Goal: Use online tool/utility: Utilize a website feature to perform a specific function

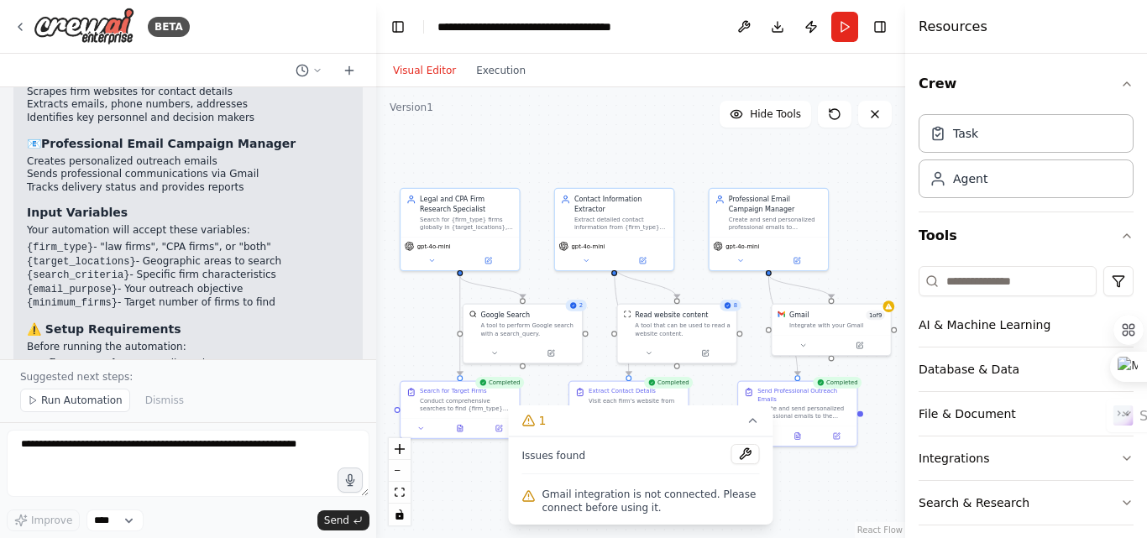
scroll to position [1372, 0]
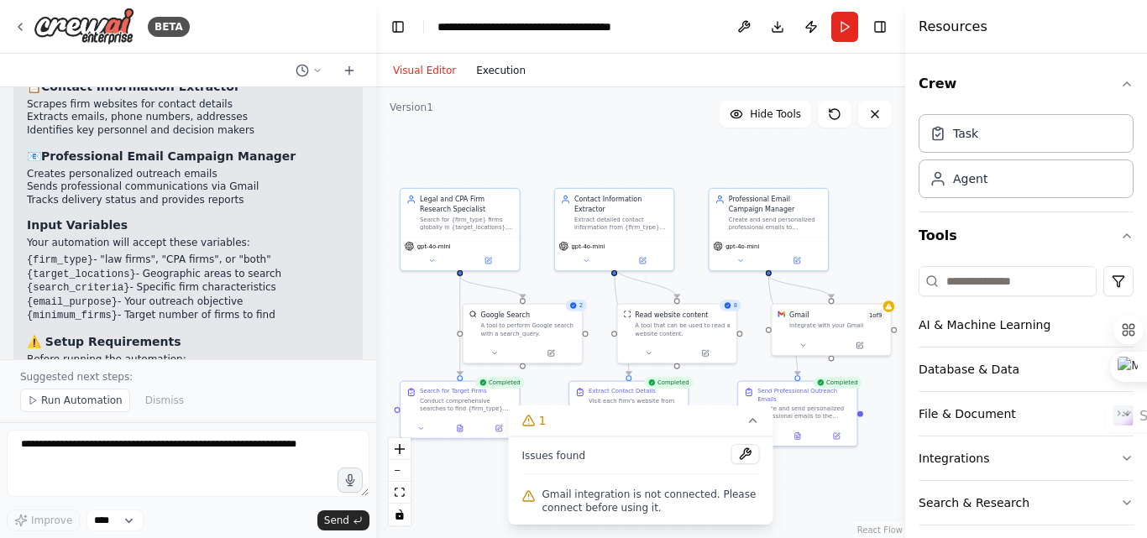
click at [507, 75] on button "Execution" at bounding box center [501, 70] width 70 height 20
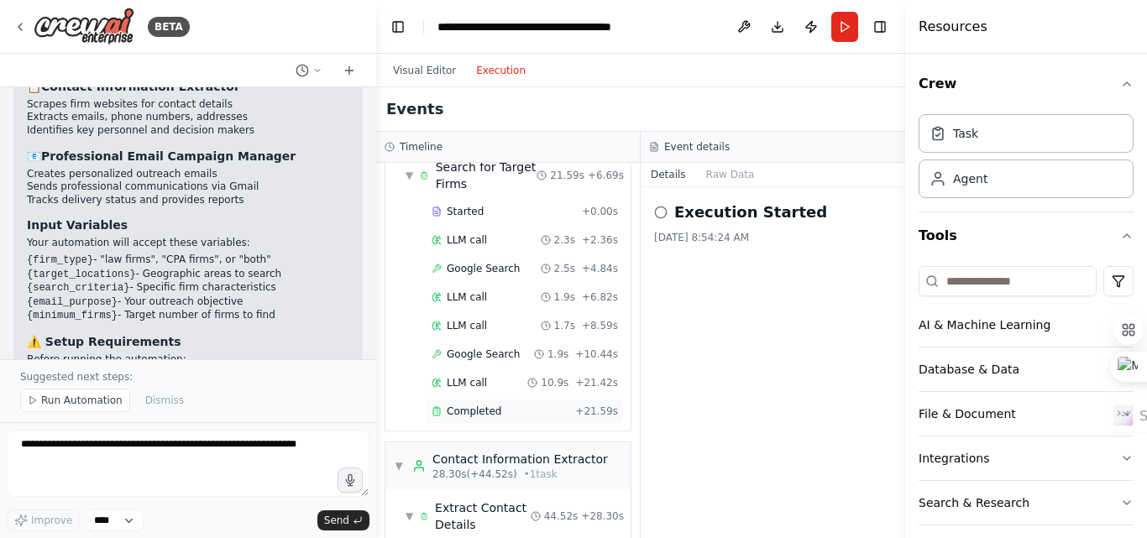
scroll to position [168, 0]
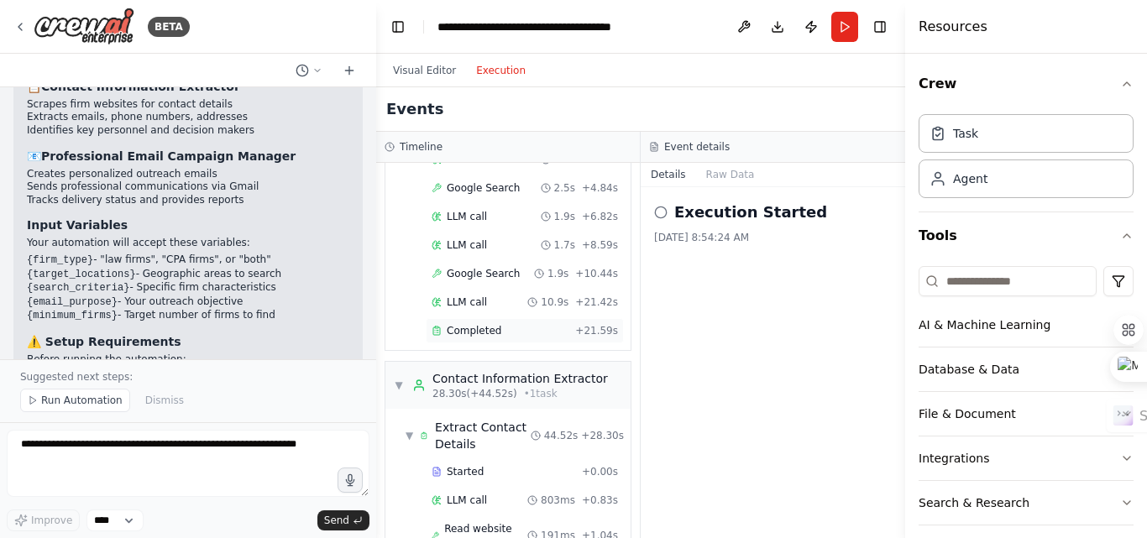
click at [507, 331] on div "Completed" at bounding box center [499, 330] width 137 height 13
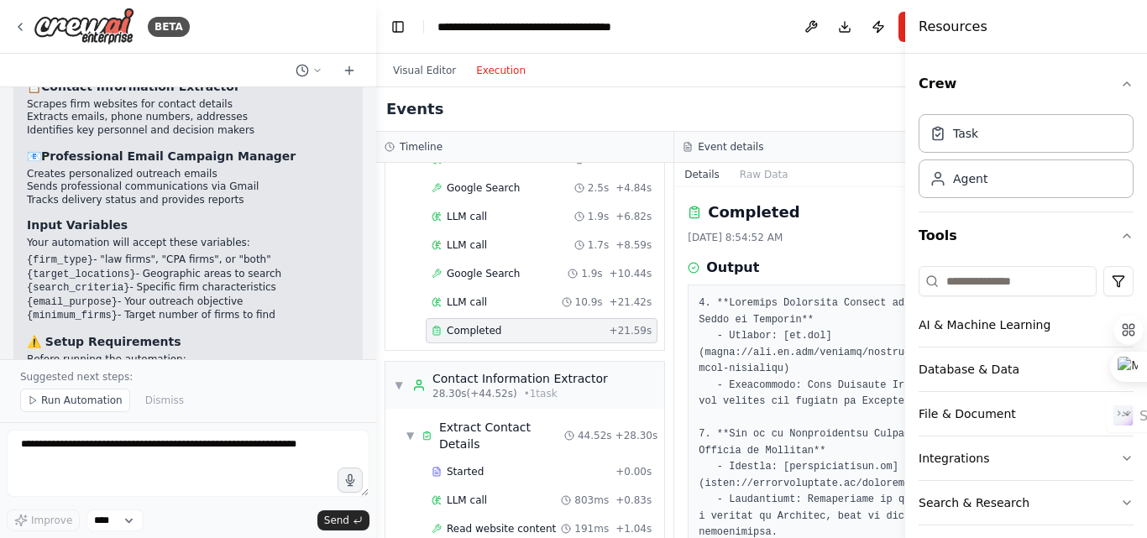
click at [874, 85] on div "Visual Editor Execution" at bounding box center [674, 71] width 596 height 34
click at [855, 121] on div "Events" at bounding box center [674, 109] width 596 height 44
click at [1123, 85] on icon "button" at bounding box center [1126, 83] width 7 height 3
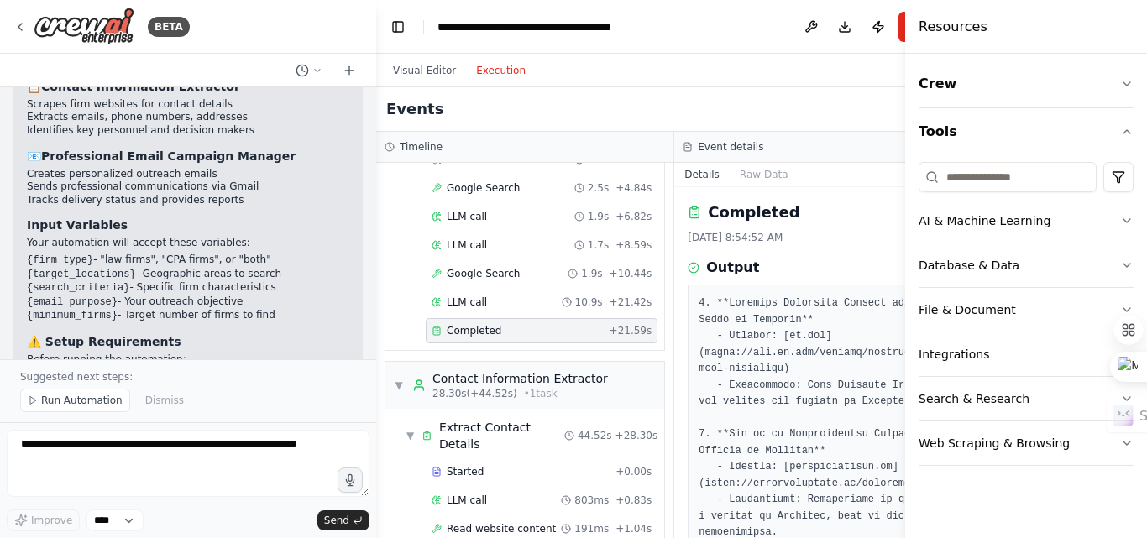
drag, startPoint x: 844, startPoint y: 106, endPoint x: 871, endPoint y: 163, distance: 63.5
click at [843, 106] on div "Events" at bounding box center [674, 109] width 596 height 44
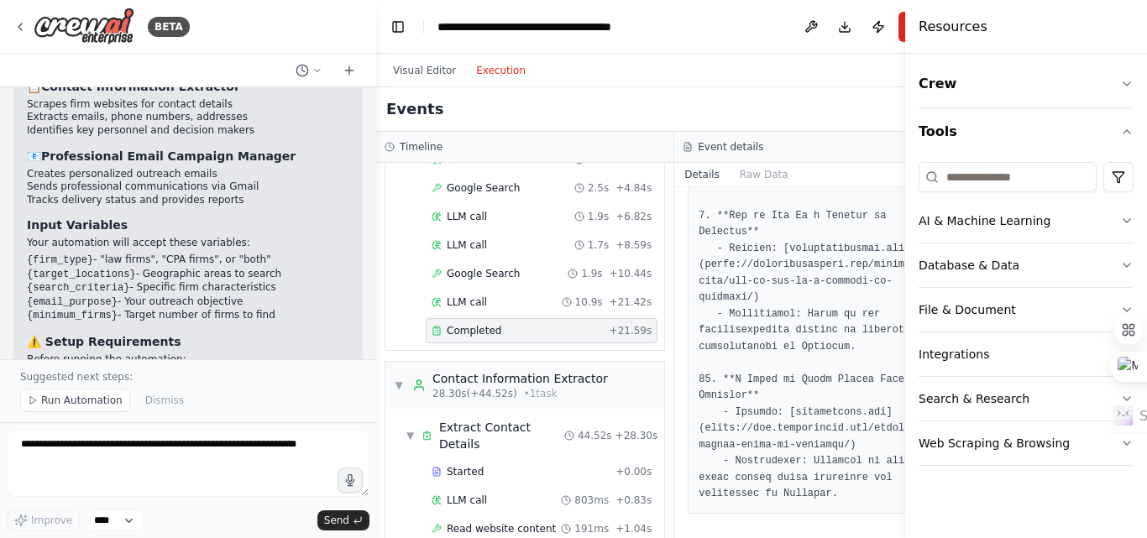
scroll to position [1187, 0]
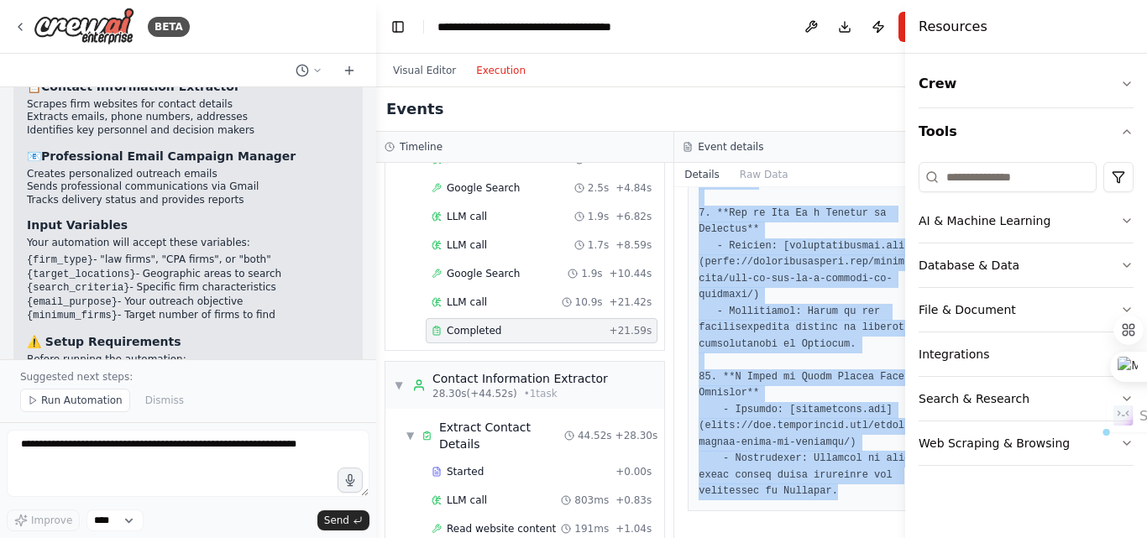
drag, startPoint x: 688, startPoint y: 303, endPoint x: 831, endPoint y: 493, distance: 237.4
copy pre "1. **Business Formation Lawyers and Law Firms in [GEOGRAPHIC_DATA]** - Website:…"
click at [677, 45] on header "**********" at bounding box center [674, 27] width 596 height 54
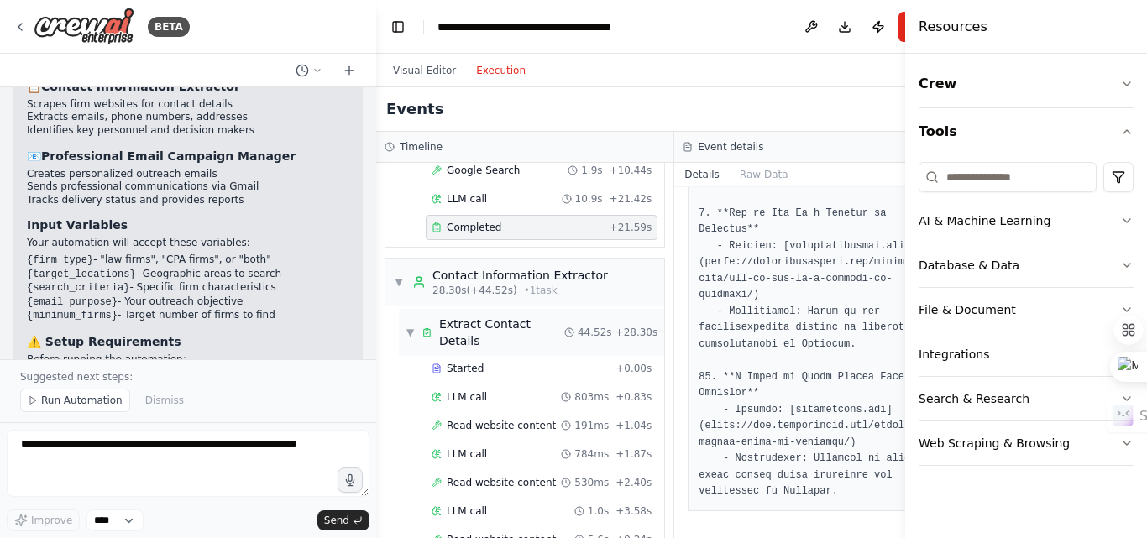
scroll to position [336, 0]
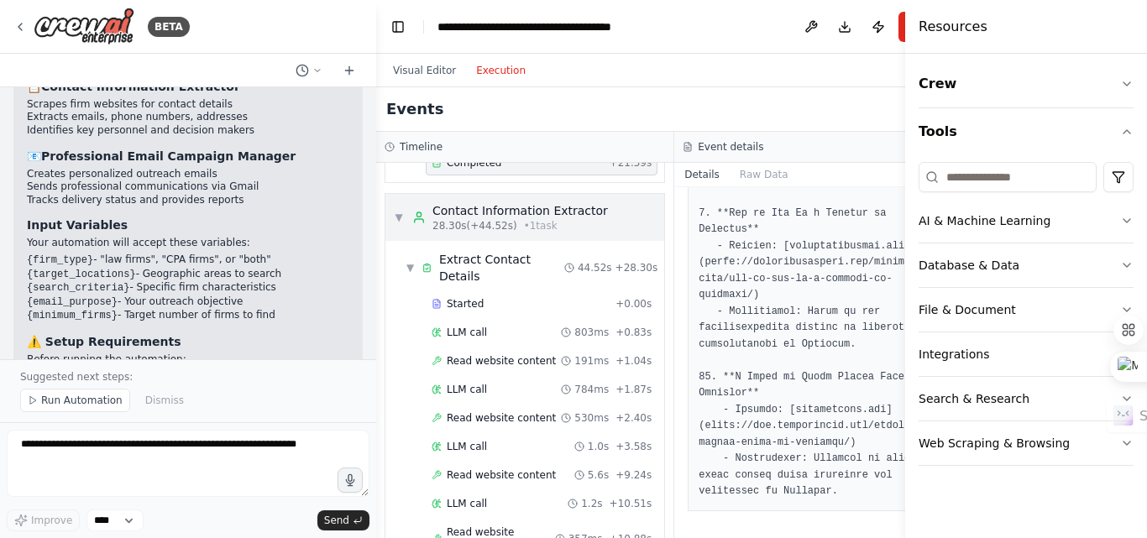
click at [394, 217] on span "▼" at bounding box center [399, 217] width 10 height 13
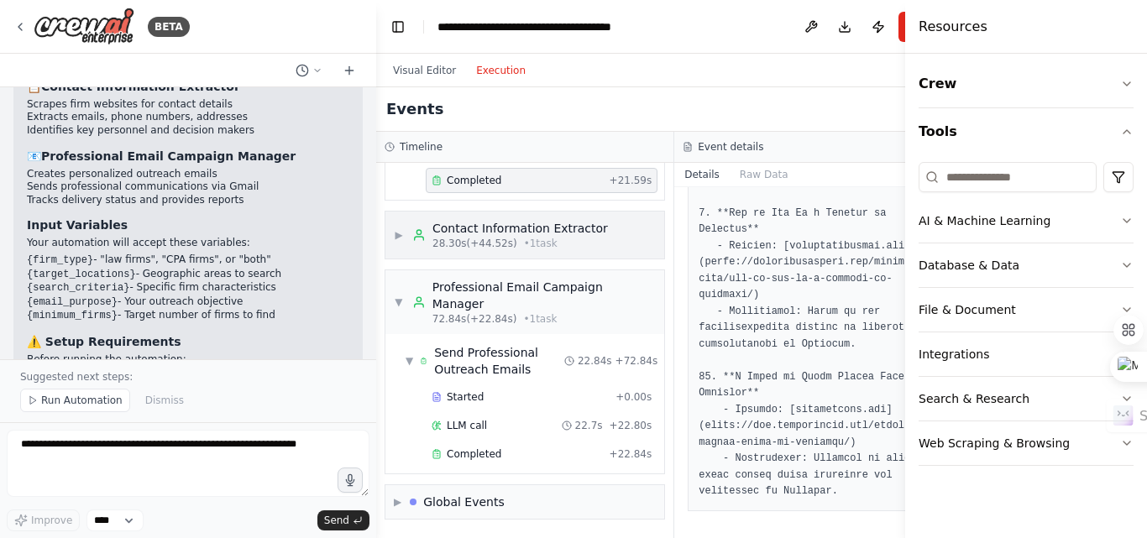
click at [401, 238] on span "▶" at bounding box center [399, 234] width 10 height 13
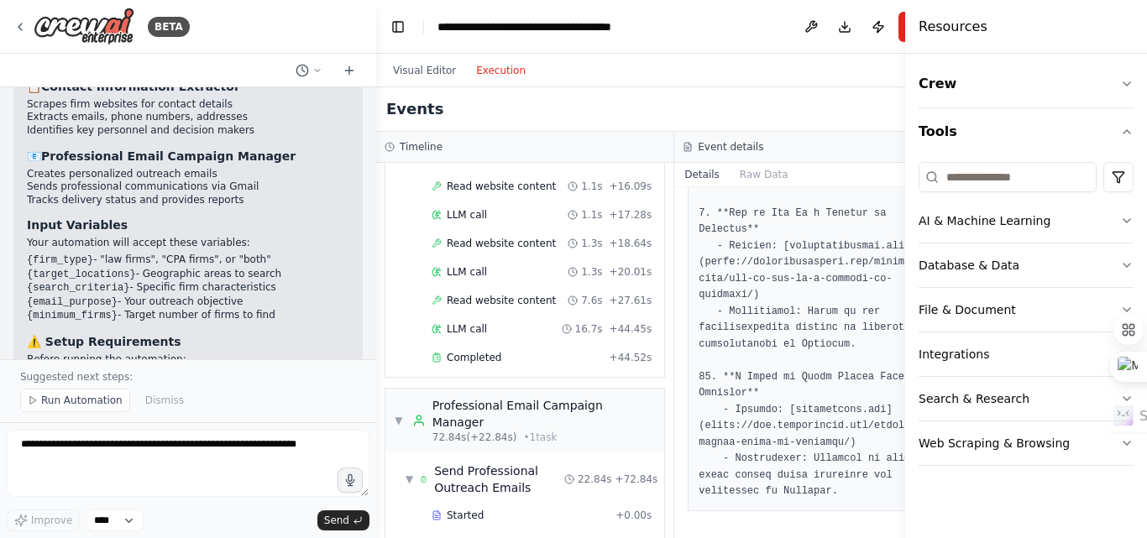
scroll to position [914, 0]
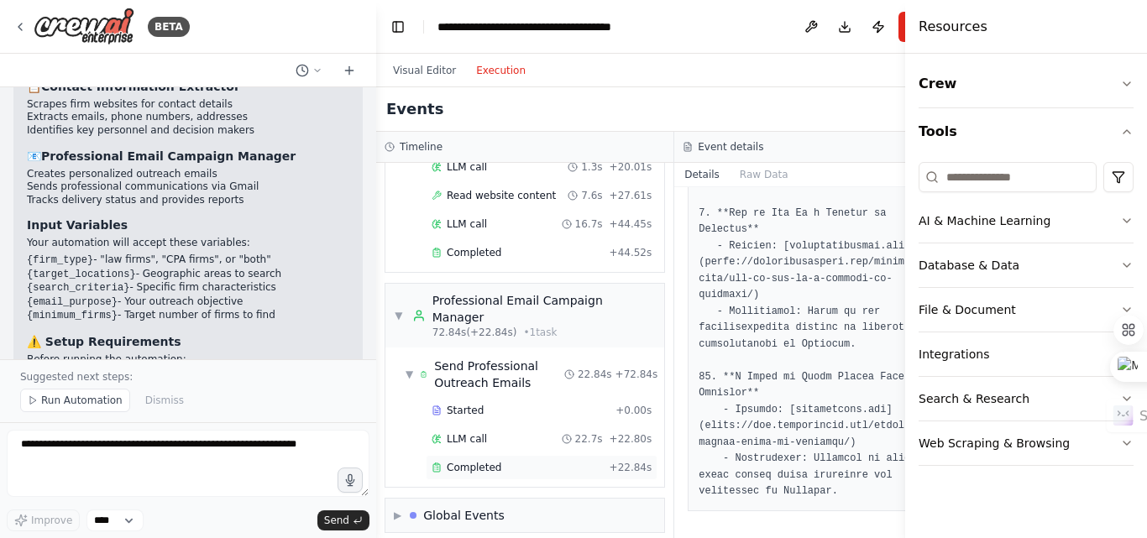
click at [484, 461] on span "Completed" at bounding box center [474, 467] width 55 height 13
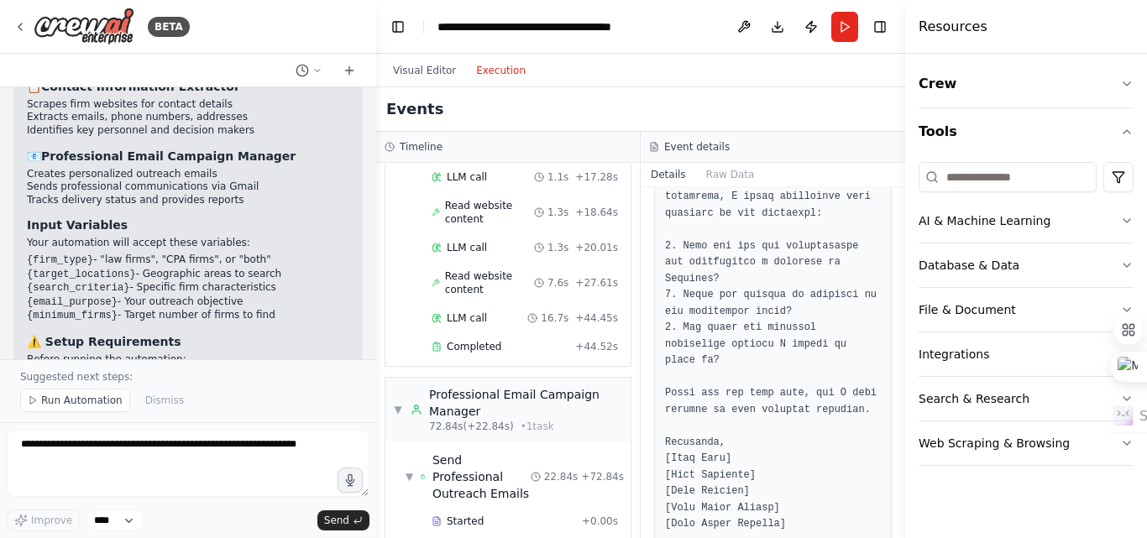
scroll to position [1008, 0]
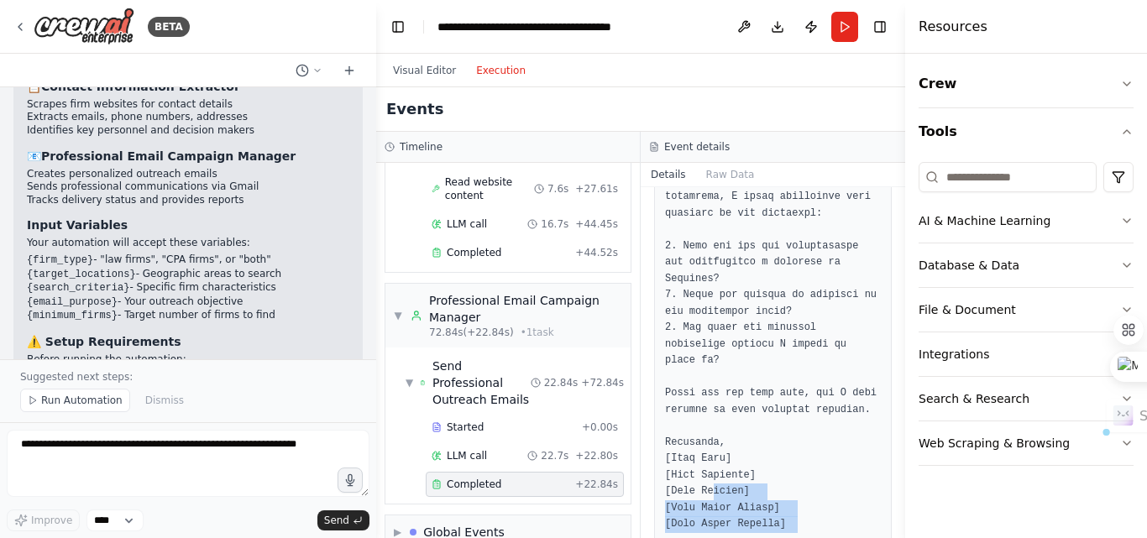
drag, startPoint x: 791, startPoint y: 479, endPoint x: 712, endPoint y: 435, distance: 90.2
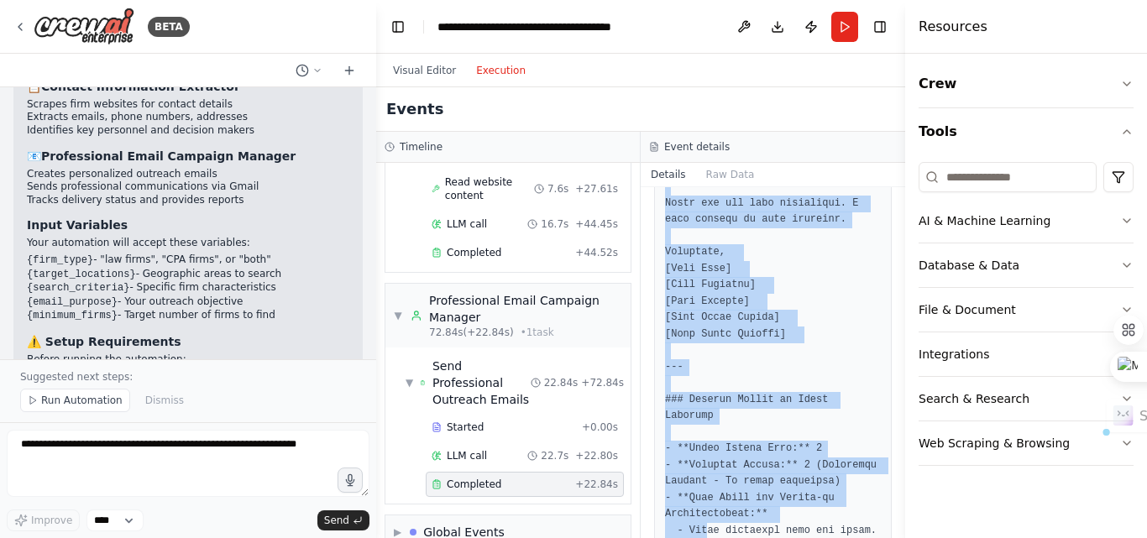
scroll to position [3495, 0]
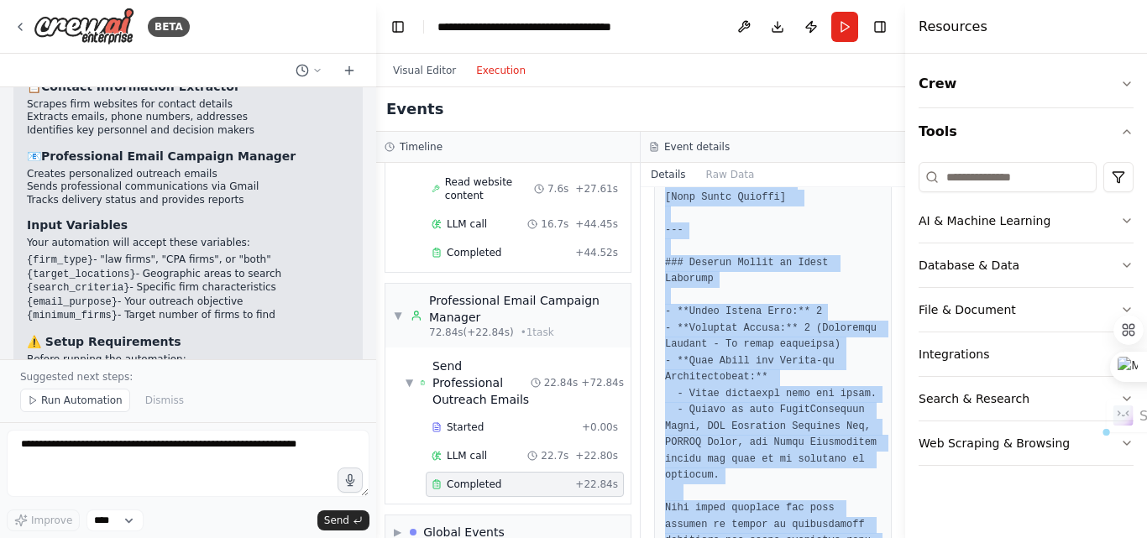
drag, startPoint x: 664, startPoint y: 301, endPoint x: 769, endPoint y: 411, distance: 152.0
copy pre "### Email Campaign: Entity Formation Inquiry in [GEOGRAPHIC_DATA] --- **Email 1…"
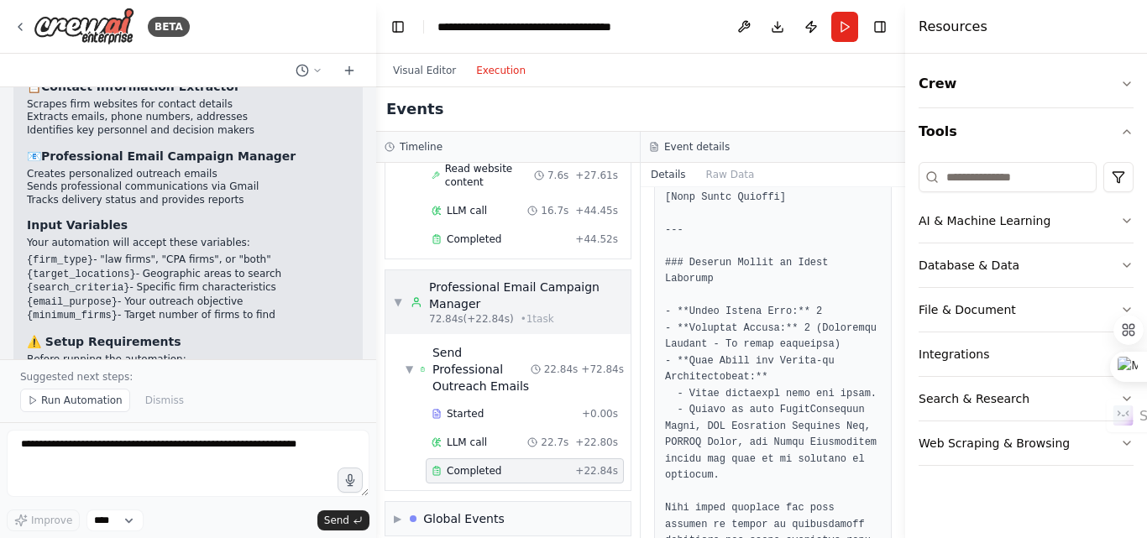
click at [398, 306] on span "▼" at bounding box center [398, 301] width 8 height 13
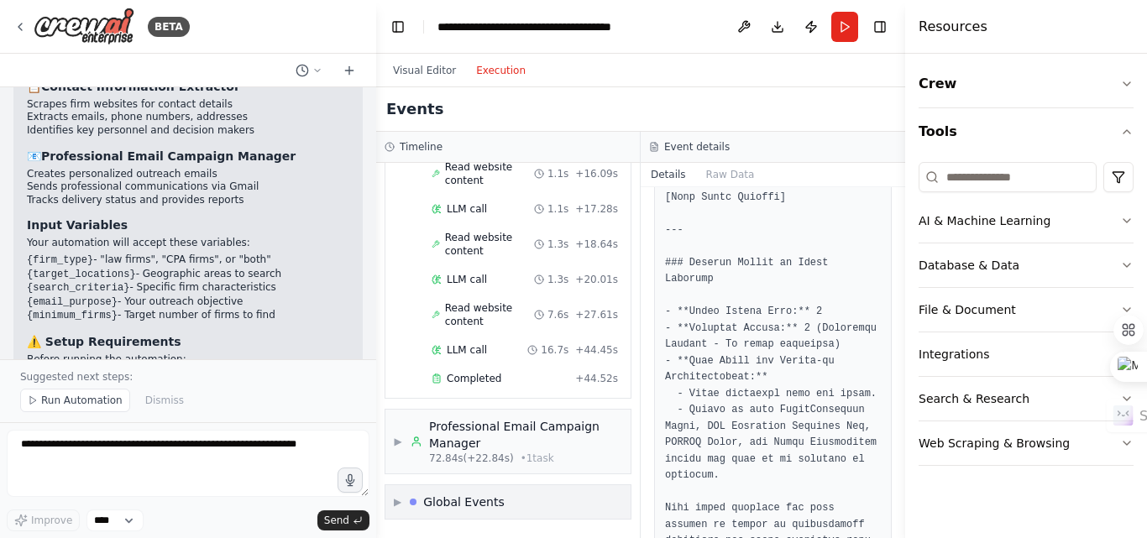
click at [431, 505] on div "Global Events" at bounding box center [463, 502] width 81 height 17
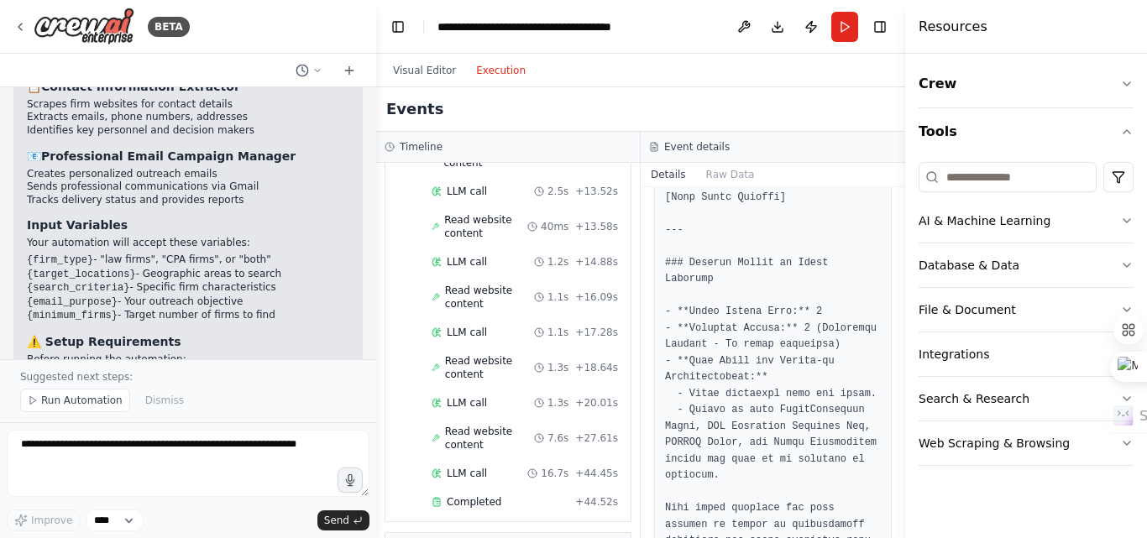
scroll to position [755, 0]
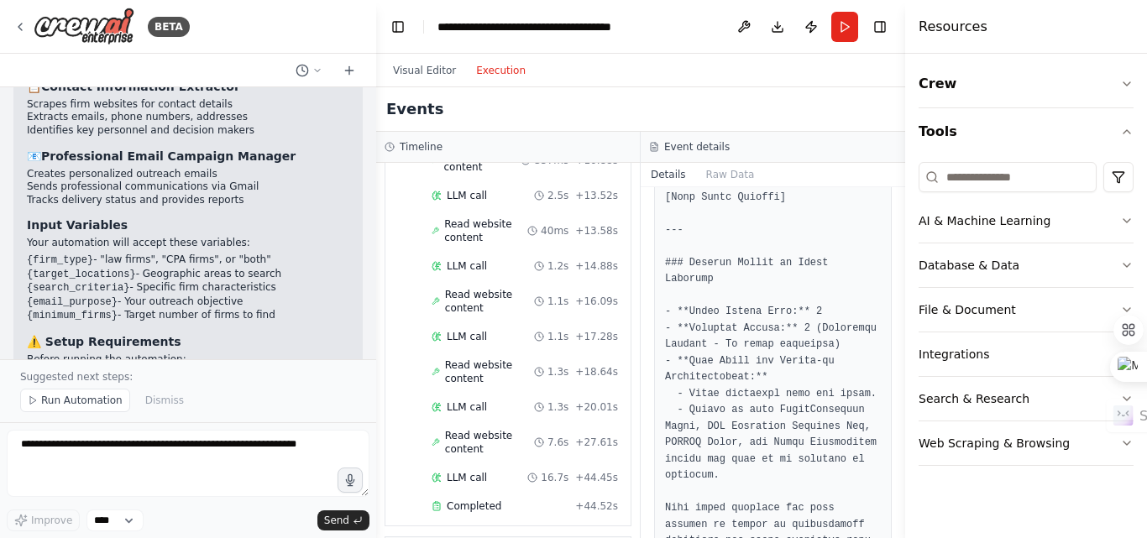
click at [839, 81] on div "Visual Editor Execution" at bounding box center [640, 71] width 529 height 34
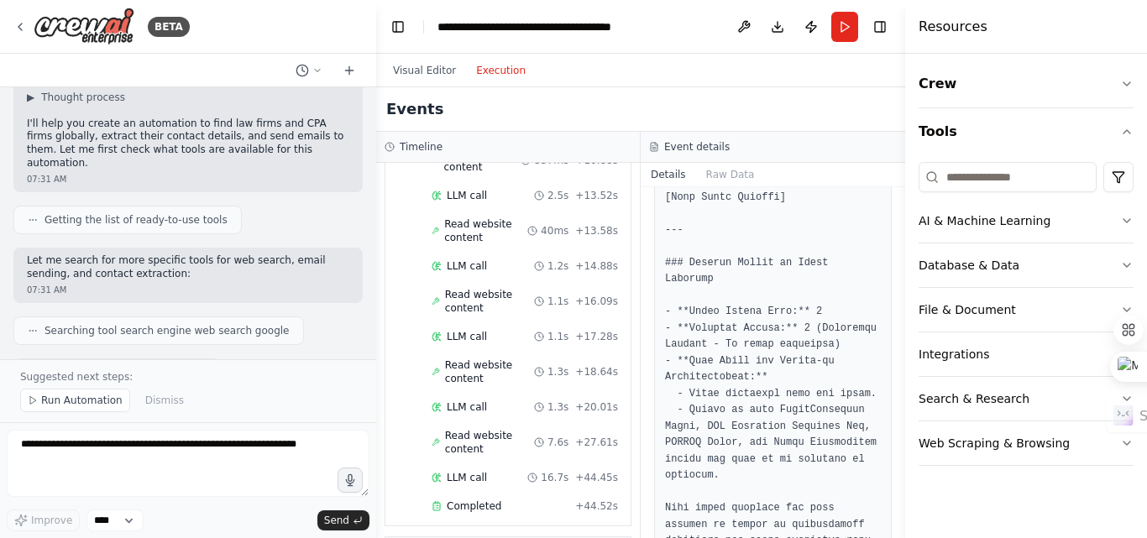
scroll to position [0, 0]
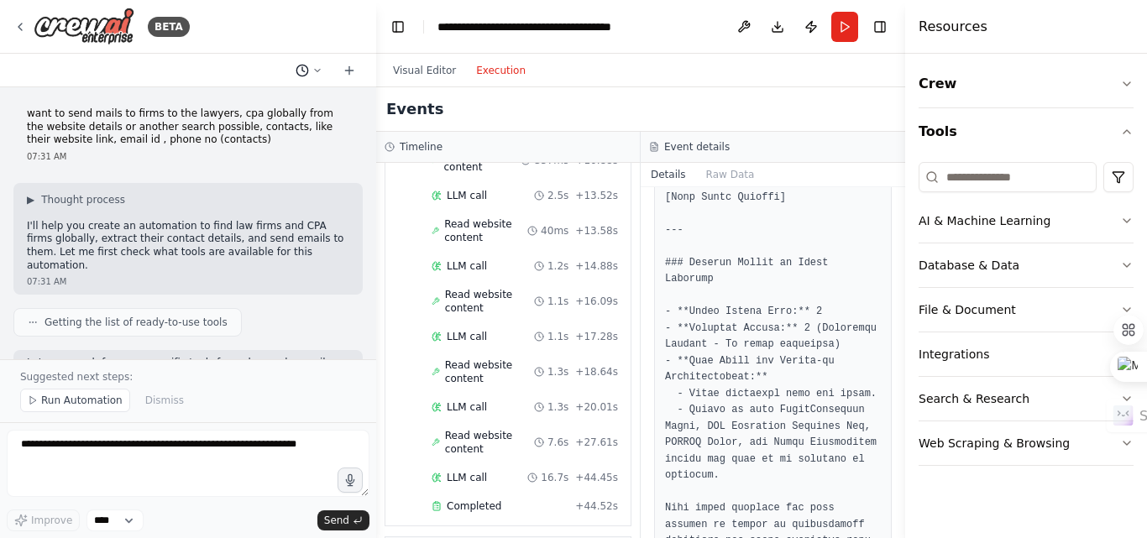
click at [318, 67] on icon at bounding box center [317, 70] width 10 height 10
click at [266, 18] on div at bounding box center [188, 269] width 376 height 538
click at [736, 81] on div "Visual Editor Execution" at bounding box center [640, 71] width 529 height 34
click at [424, 67] on button "Visual Editor" at bounding box center [424, 70] width 83 height 20
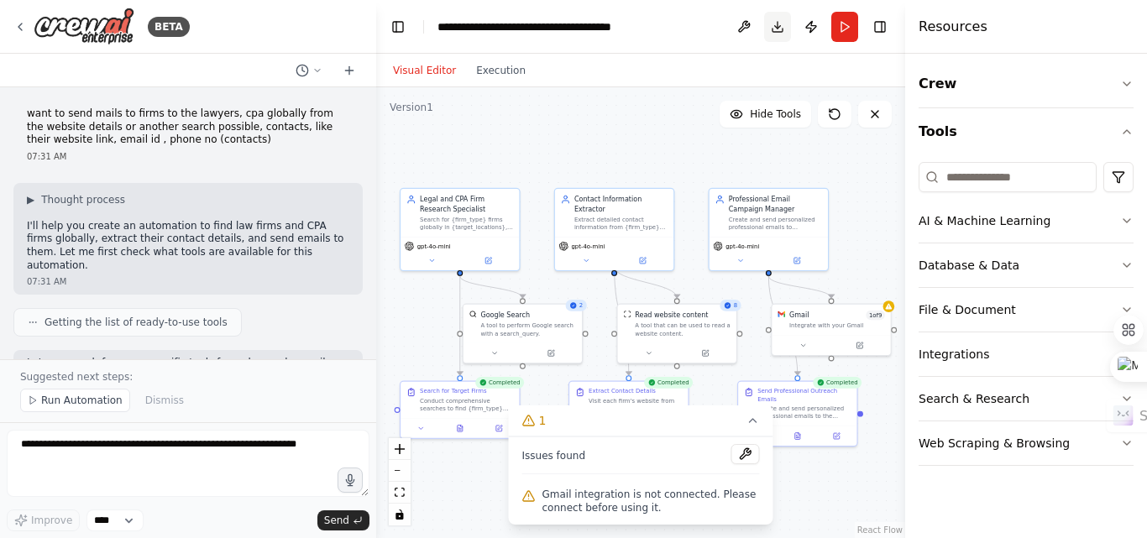
click at [771, 25] on button "Download" at bounding box center [777, 27] width 27 height 30
click at [816, 65] on div "Visual Editor Execution" at bounding box center [640, 71] width 529 height 34
click at [754, 48] on header "**********" at bounding box center [640, 27] width 529 height 54
click at [839, 22] on button "Run" at bounding box center [844, 27] width 27 height 30
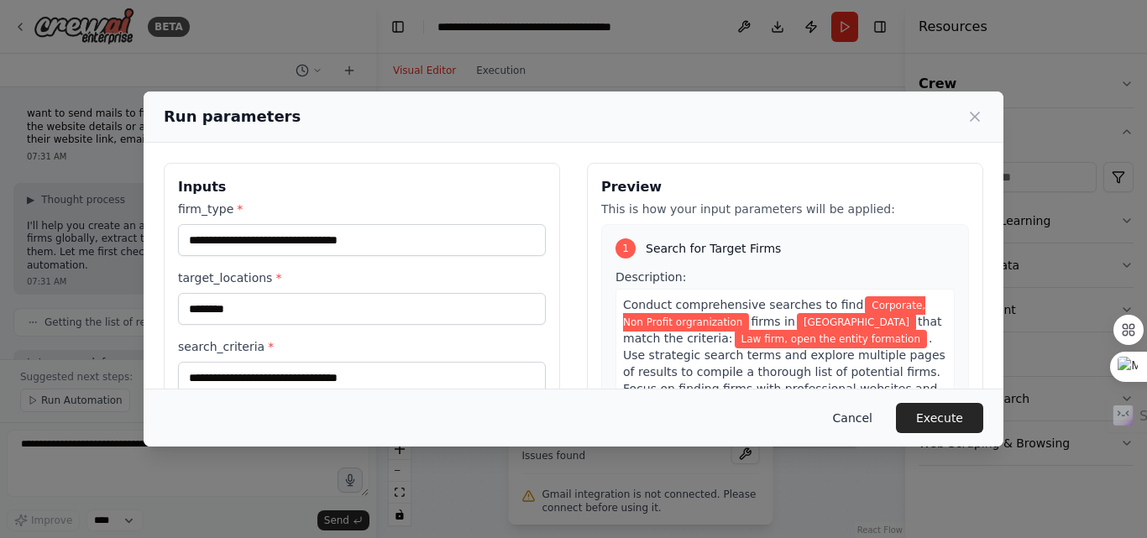
click at [866, 416] on button "Cancel" at bounding box center [852, 418] width 66 height 30
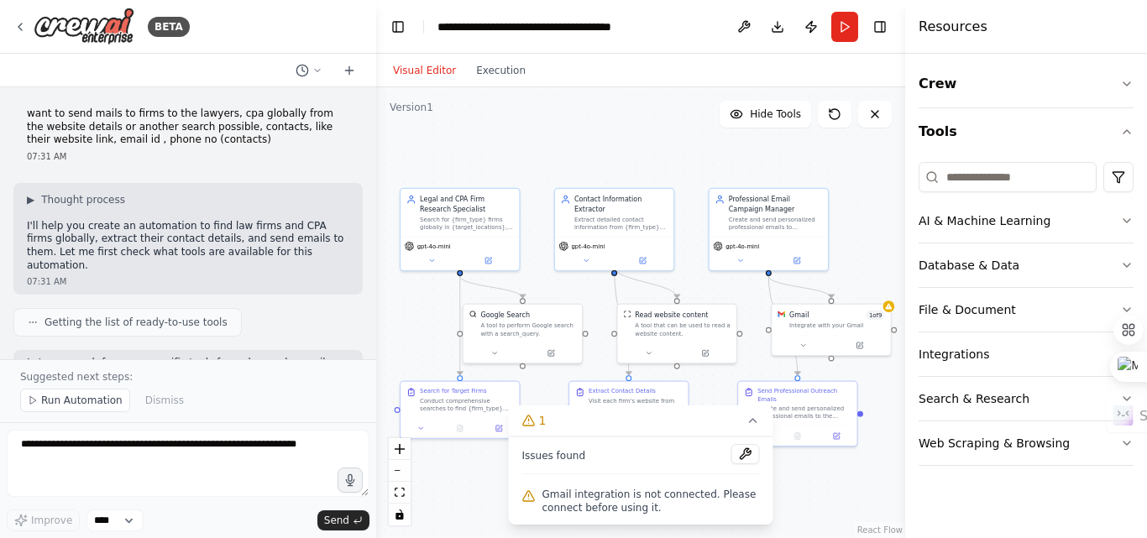
click at [659, 98] on div ".deletable-edge-delete-btn { width: 20px; height: 20px; border: 0px solid #ffff…" at bounding box center [640, 312] width 529 height 451
